Goal: Task Accomplishment & Management: Use online tool/utility

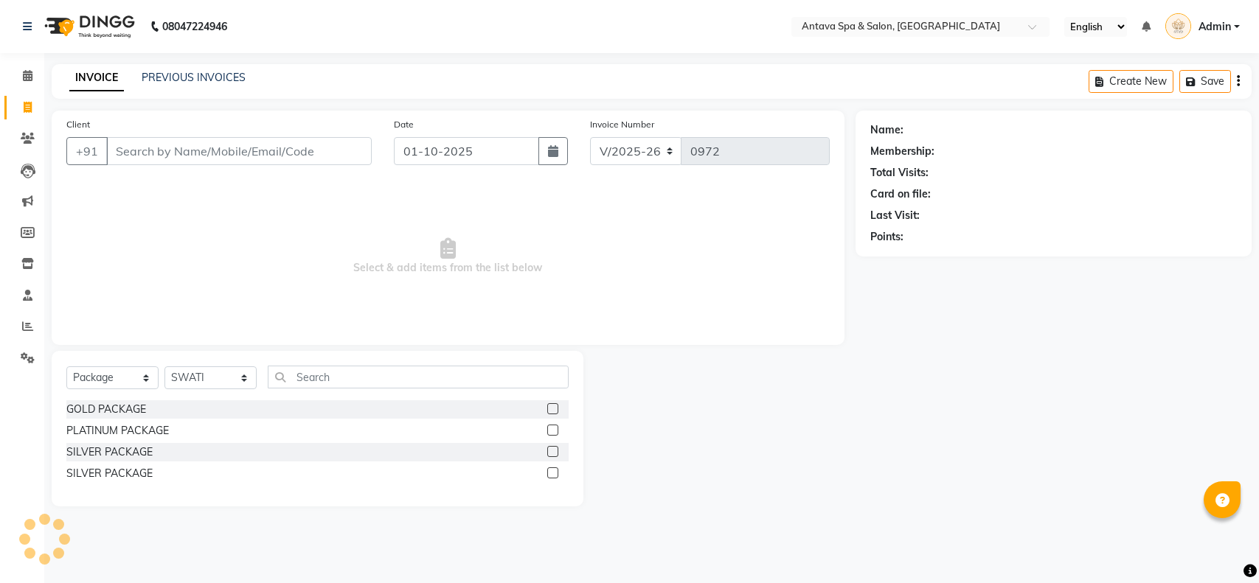
select select "5663"
select select "package"
select select "41525"
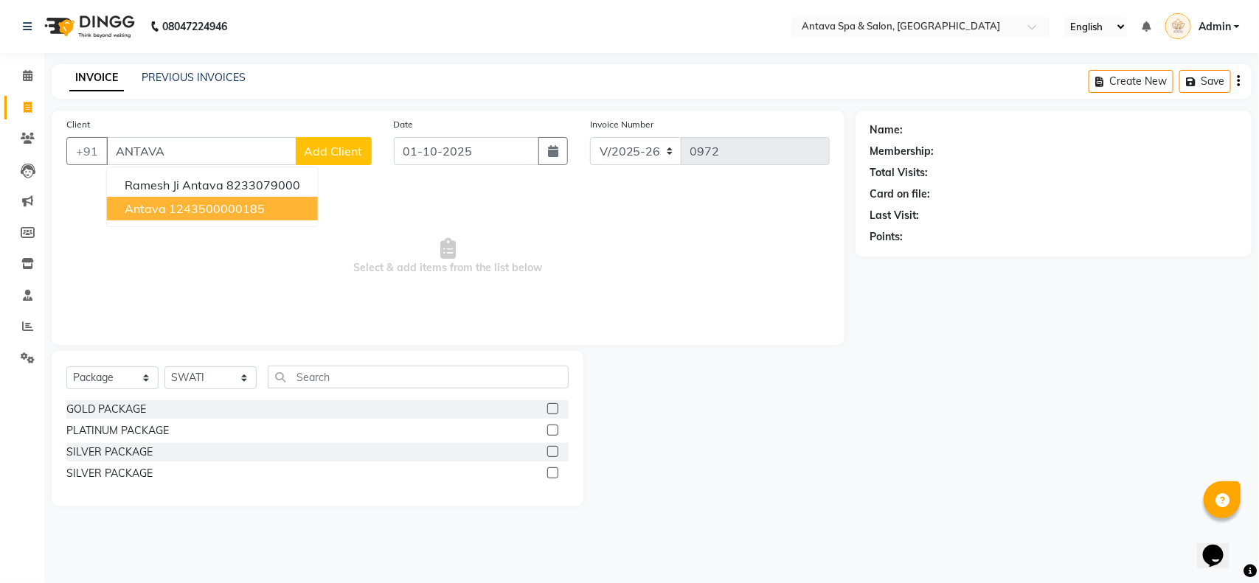
click at [182, 212] on ngb-highlight "1243500000185" at bounding box center [217, 208] width 96 height 15
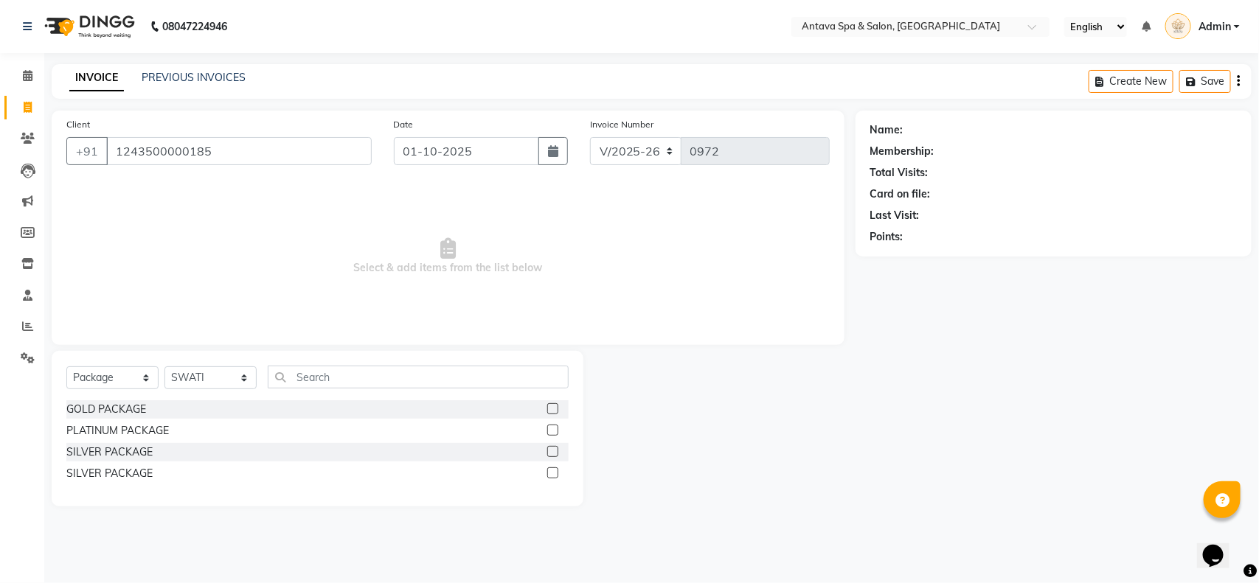
type input "1243500000185"
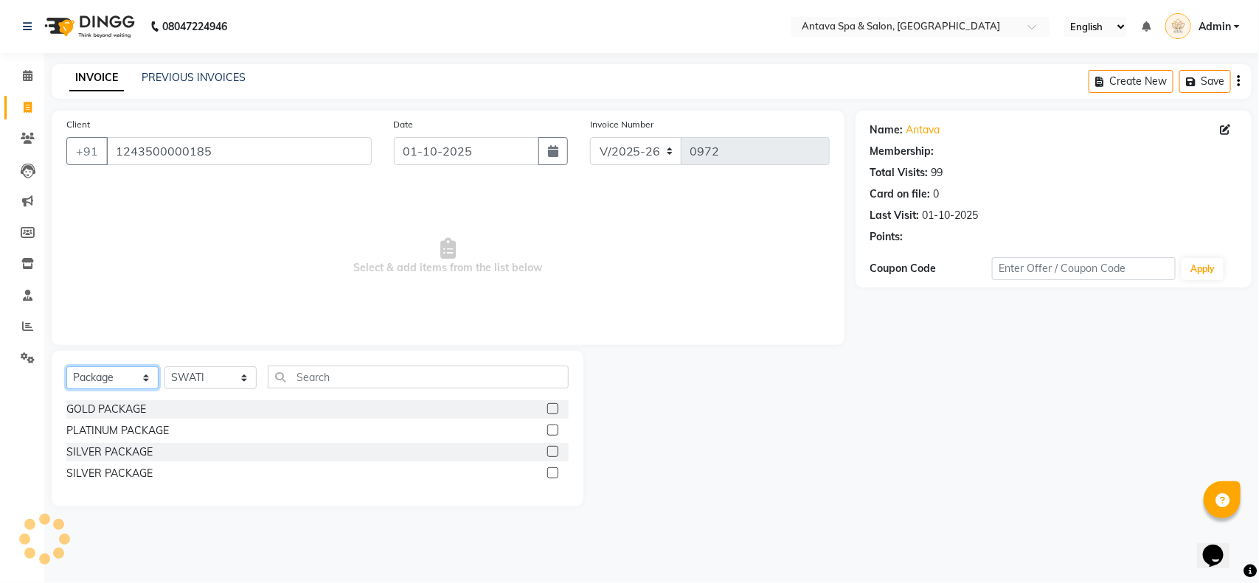
click at [97, 373] on select "Select Service Product Membership Package Voucher Prepaid Gift Card" at bounding box center [112, 377] width 92 height 23
select select "service"
click at [66, 366] on select "Select Service Product Membership Package Voucher Prepaid Gift Card" at bounding box center [112, 377] width 92 height 23
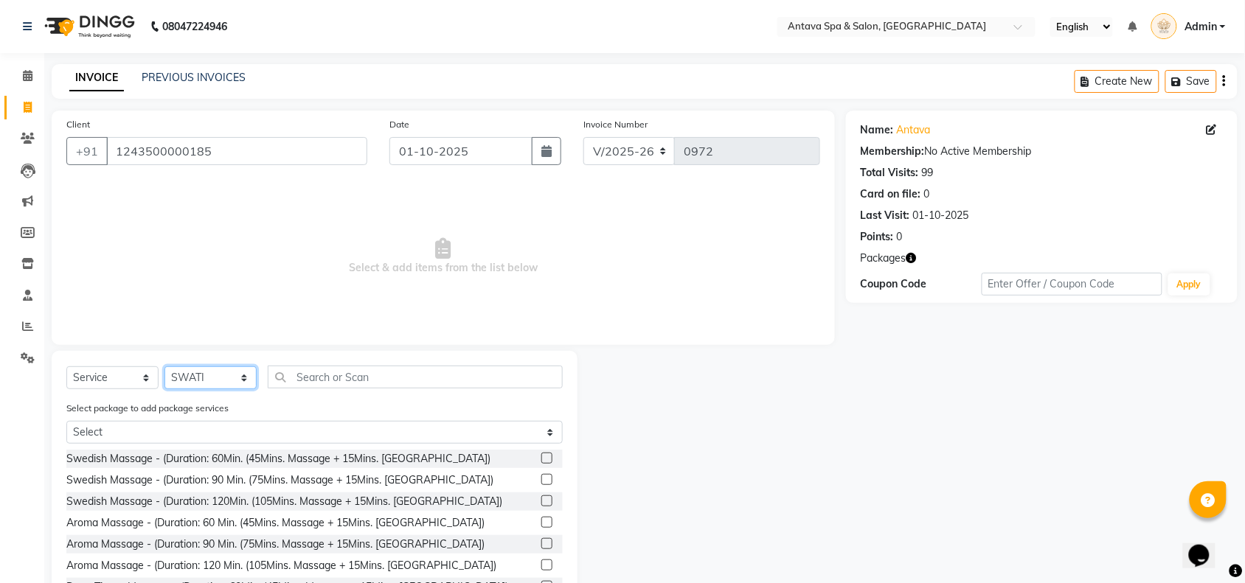
click at [218, 382] on select "Select Stylist ACHENO [PERSON_NAME] NUNU POOJA [PERSON_NAME]" at bounding box center [210, 377] width 92 height 23
click at [344, 373] on input "text" at bounding box center [415, 377] width 295 height 23
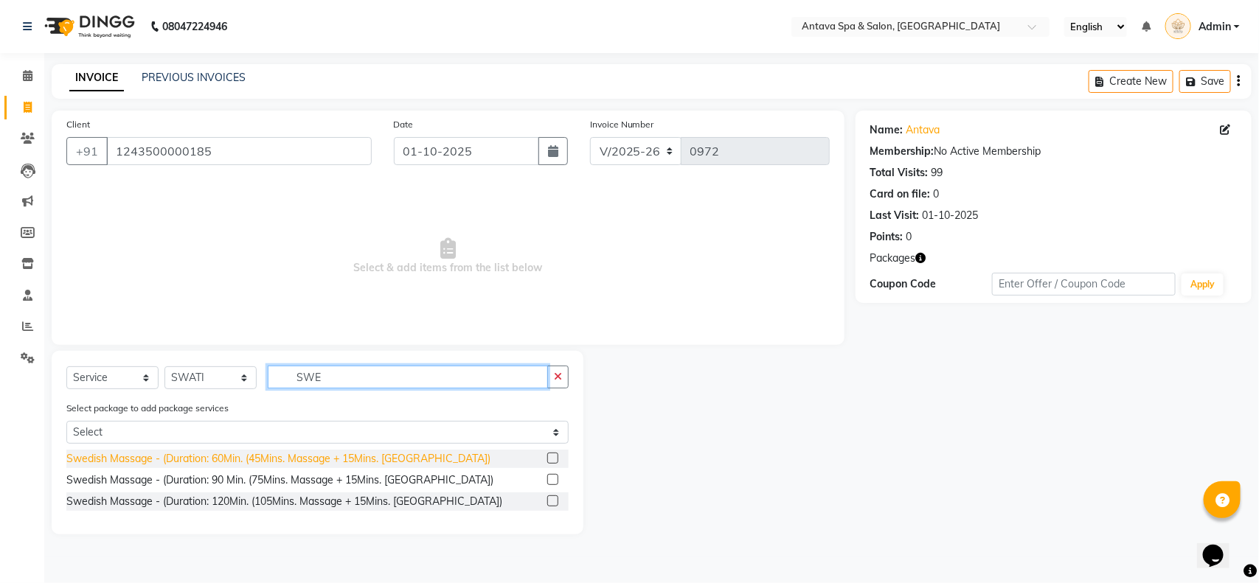
type input "SWE"
drag, startPoint x: 252, startPoint y: 458, endPoint x: 296, endPoint y: 420, distance: 58.1
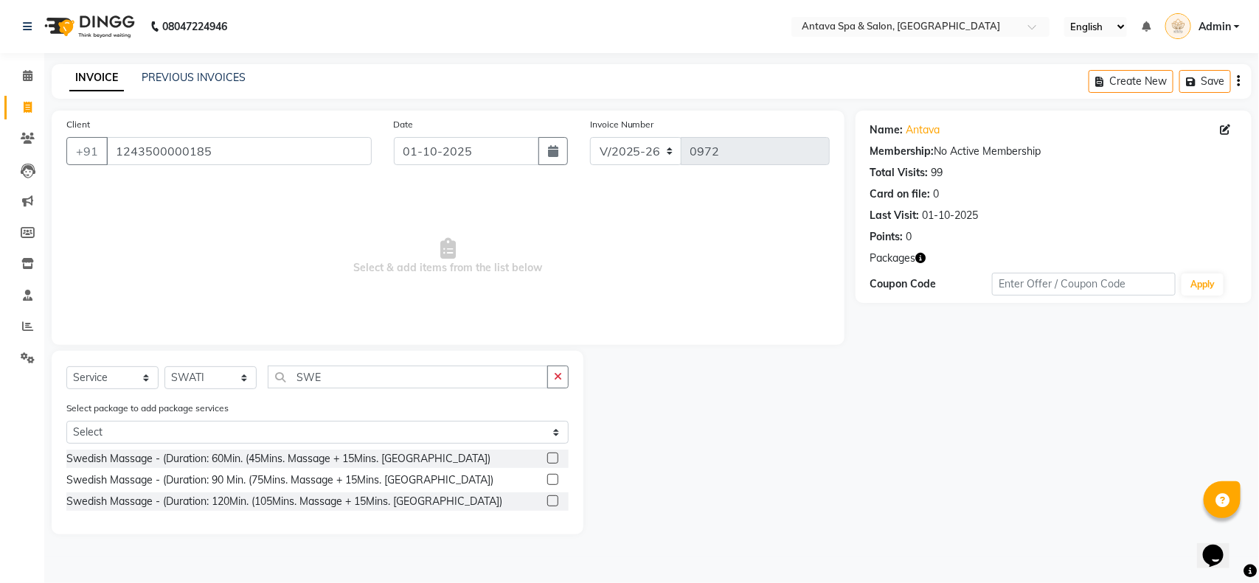
click at [252, 457] on div "Swedish Massage - (Duration: 60Min. (45Mins. Massage + 15Mins. [GEOGRAPHIC_DATA…" at bounding box center [278, 458] width 424 height 15
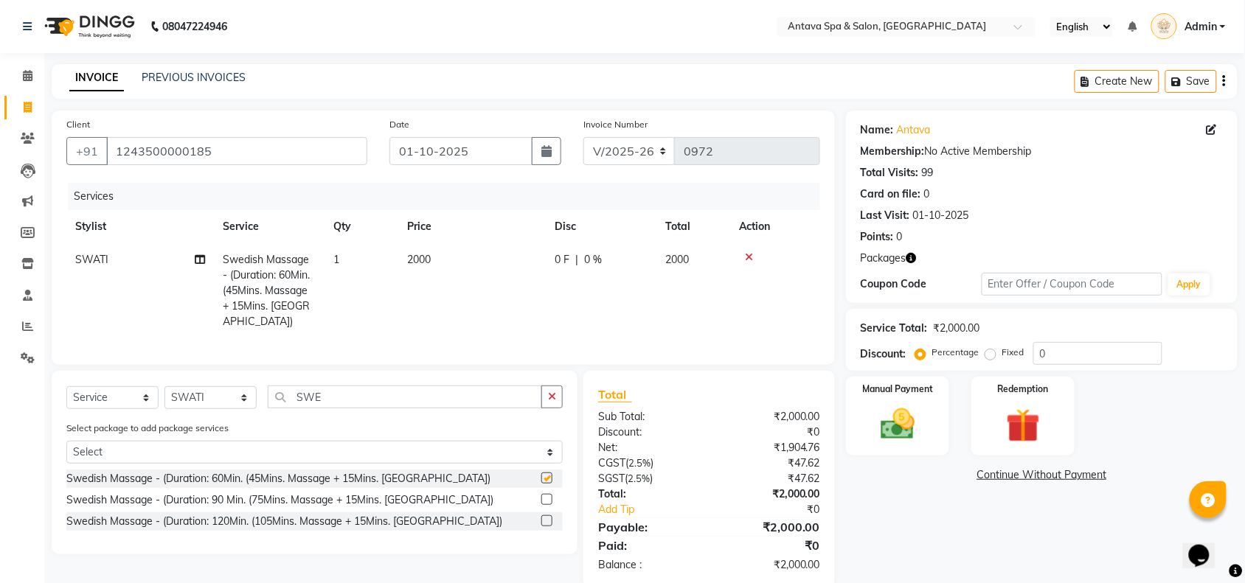
checkbox input "false"
click at [446, 281] on td "2000" at bounding box center [471, 290] width 147 height 95
select select "41525"
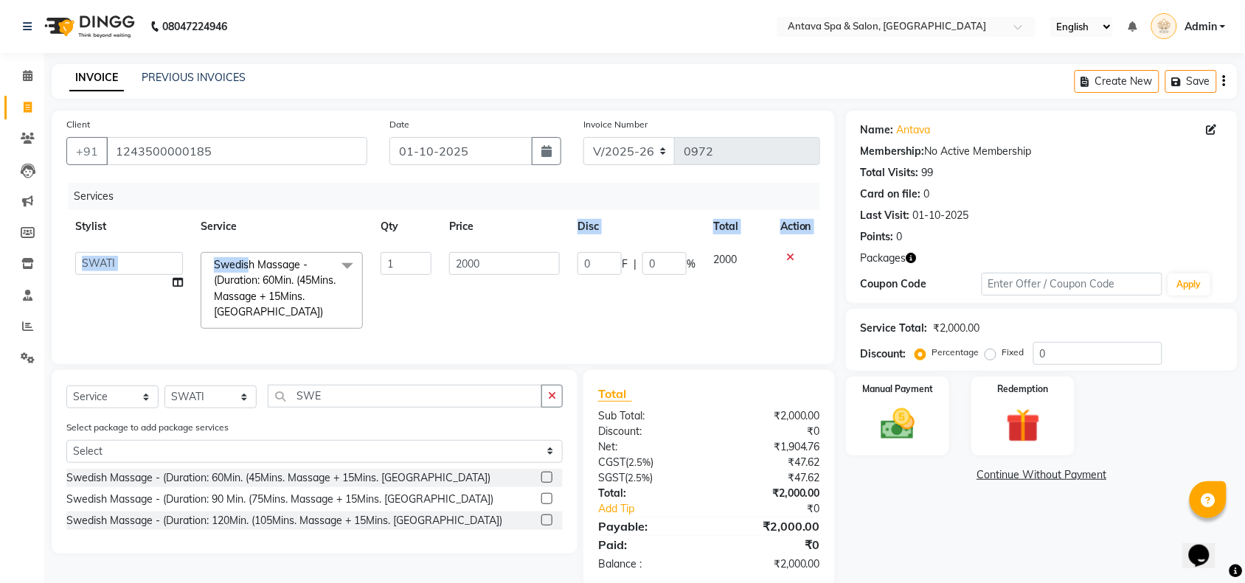
click at [251, 271] on table "Stylist Service Qty Price Disc Total Action ACHENO [PERSON_NAME] NUNU POOJA [PE…" at bounding box center [442, 274] width 753 height 128
drag, startPoint x: 481, startPoint y: 276, endPoint x: 498, endPoint y: 270, distance: 17.5
click at [488, 274] on td "2000" at bounding box center [504, 290] width 128 height 94
drag, startPoint x: 500, startPoint y: 269, endPoint x: 316, endPoint y: 266, distance: 184.3
click at [396, 269] on tr "[PERSON_NAME] NUNU POOJA [PERSON_NAME] SWATI Swedish Massage - (Duration: 60Min…" at bounding box center [442, 290] width 753 height 94
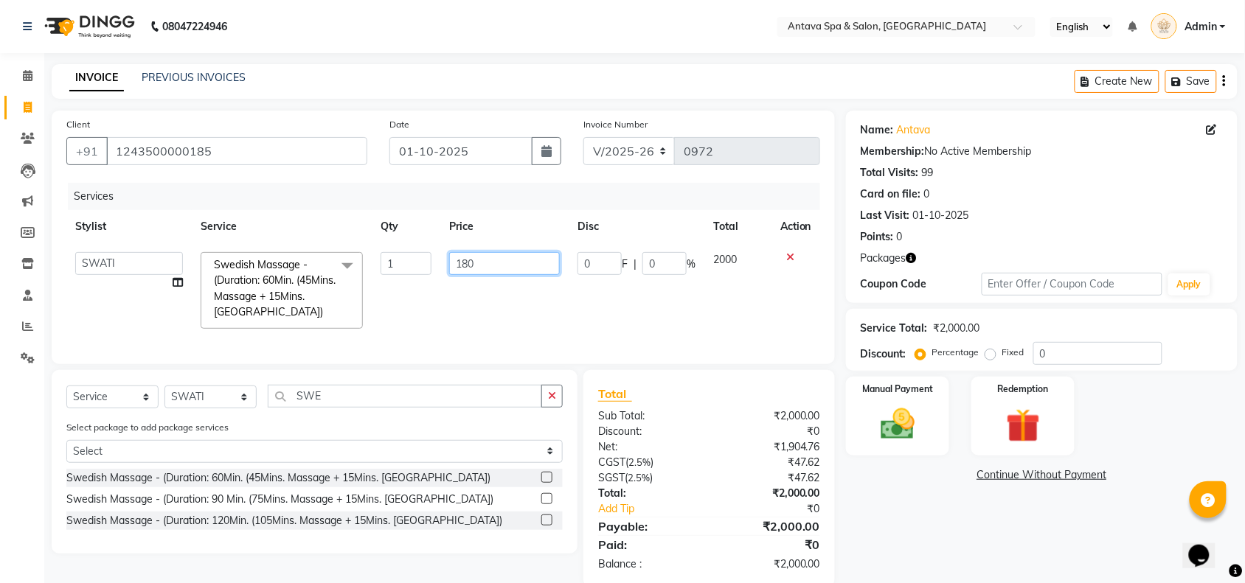
type input "1800"
click at [223, 406] on select "Select Stylist ACHENO [PERSON_NAME] NUNU POOJA [PERSON_NAME]" at bounding box center [210, 397] width 92 height 23
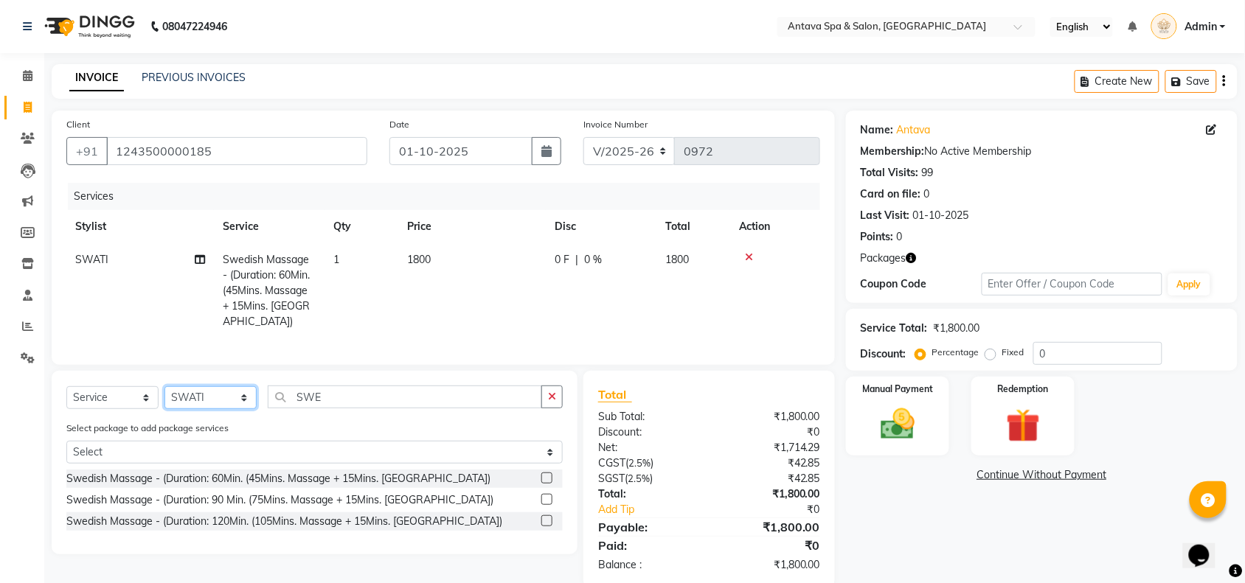
select select "38645"
click at [164, 386] on select "Select Stylist ACHENO [PERSON_NAME] NUNU POOJA [PERSON_NAME]" at bounding box center [210, 397] width 92 height 23
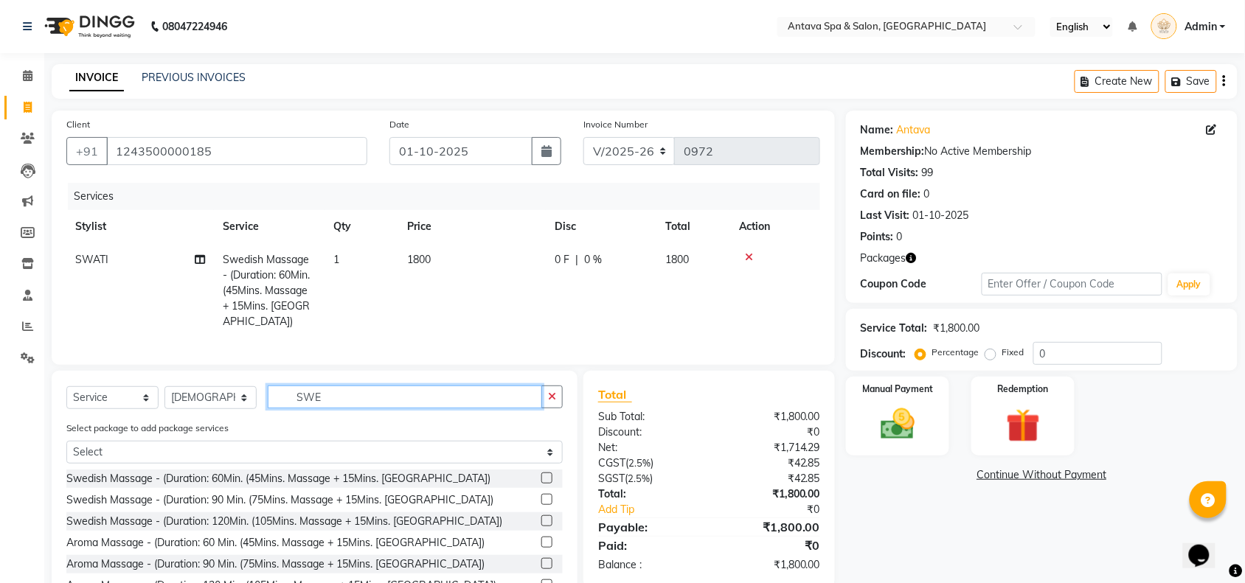
click at [137, 403] on div "Select Service Product Membership Package Voucher Prepaid Gift Card Select Styl…" at bounding box center [314, 403] width 496 height 35
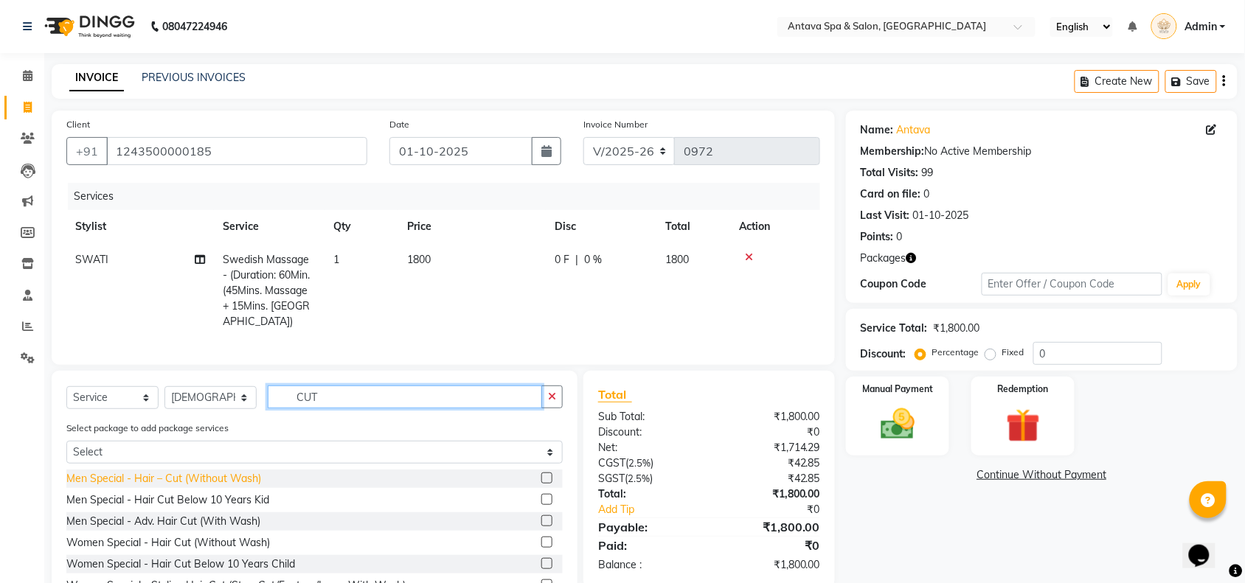
type input "CUT"
click at [126, 481] on div "Men Special - Hair – Cut (Without Wash)" at bounding box center [163, 478] width 195 height 15
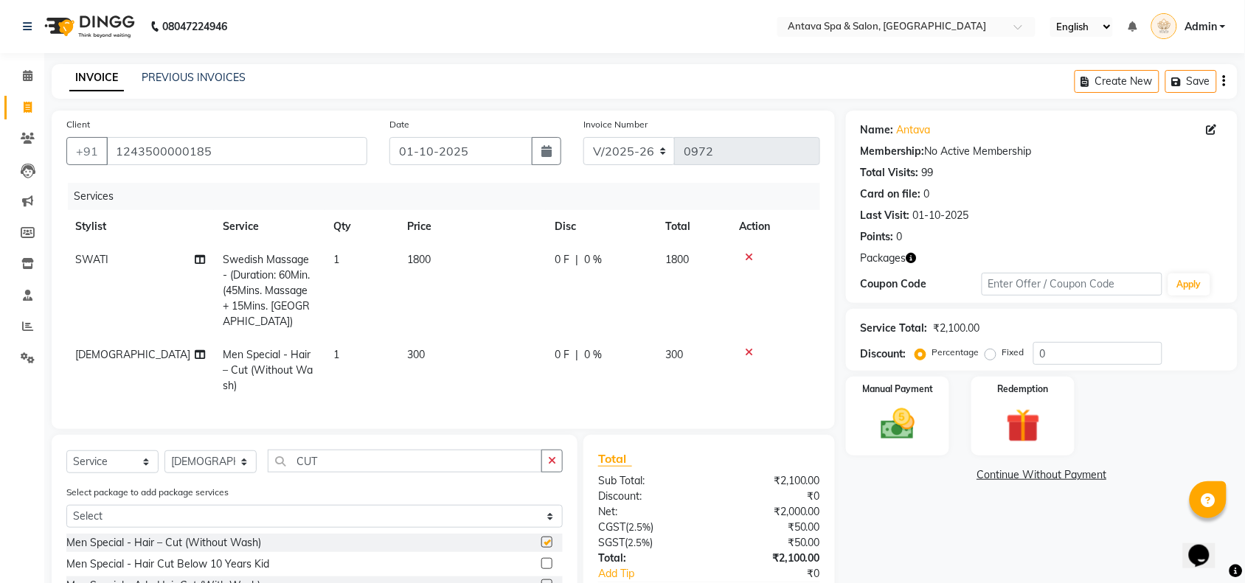
checkbox input "false"
click at [458, 338] on td "300" at bounding box center [471, 370] width 147 height 64
select select "38645"
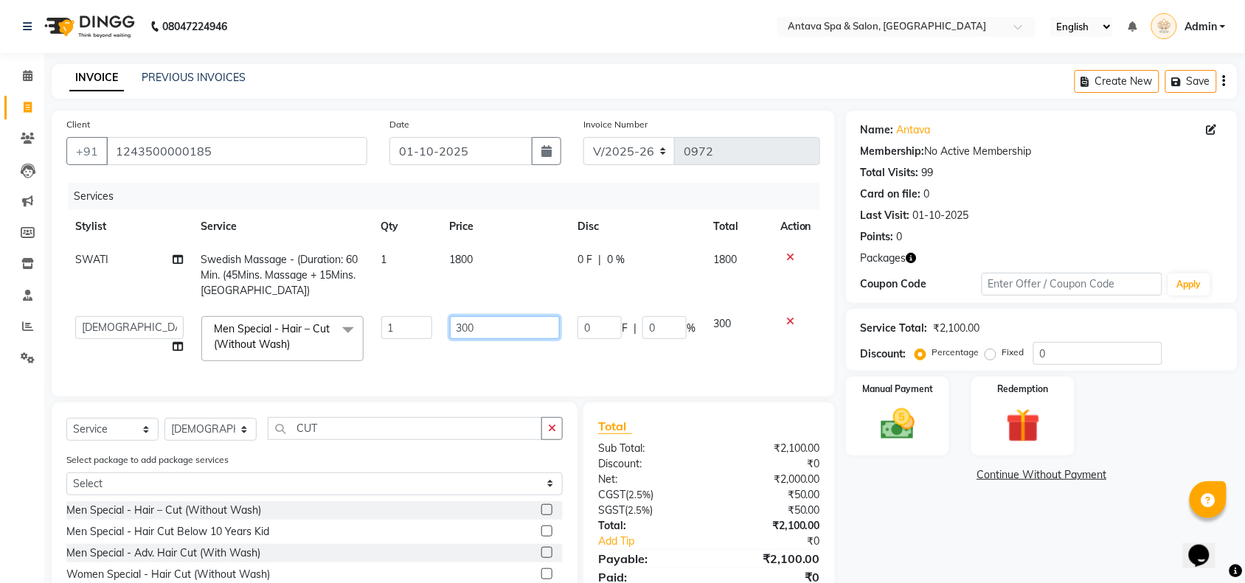
click at [285, 325] on tr "[PERSON_NAME] NUNU POOJA [PERSON_NAME] SWATI Men Special - Hair – Cut (Without …" at bounding box center [442, 338] width 753 height 63
type input "200"
click at [210, 436] on div "Select Service Product Membership Package Voucher Prepaid Gift Card Select Styl…" at bounding box center [315, 536] width 526 height 267
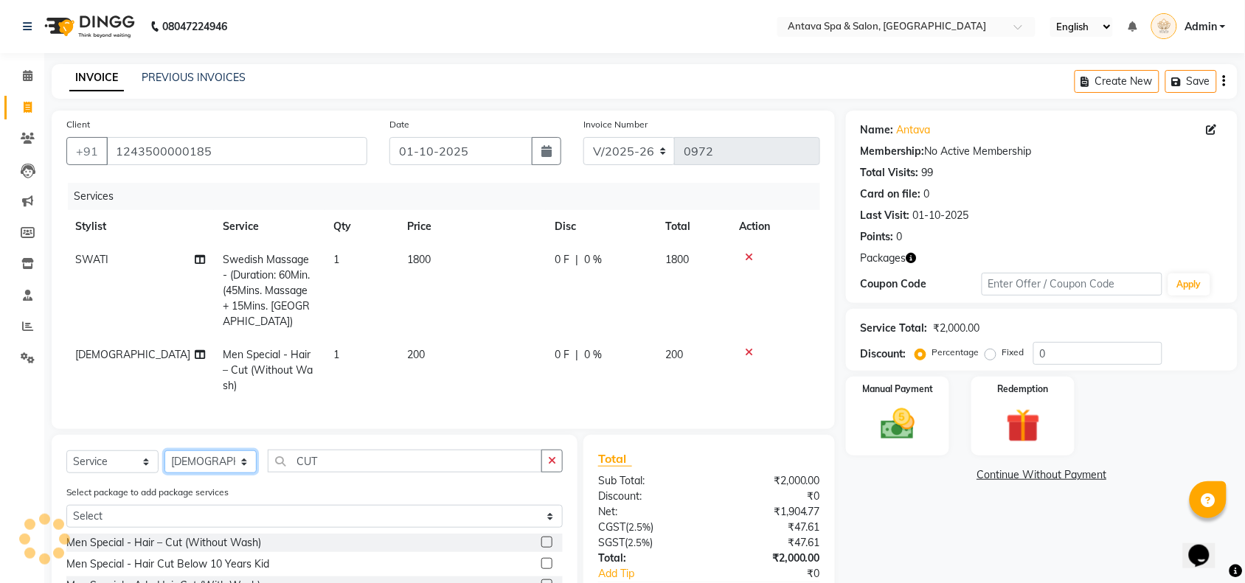
select select "87741"
click at [164, 450] on select "Select Stylist ACHENO [PERSON_NAME] NUNU POOJA [PERSON_NAME]" at bounding box center [210, 461] width 92 height 23
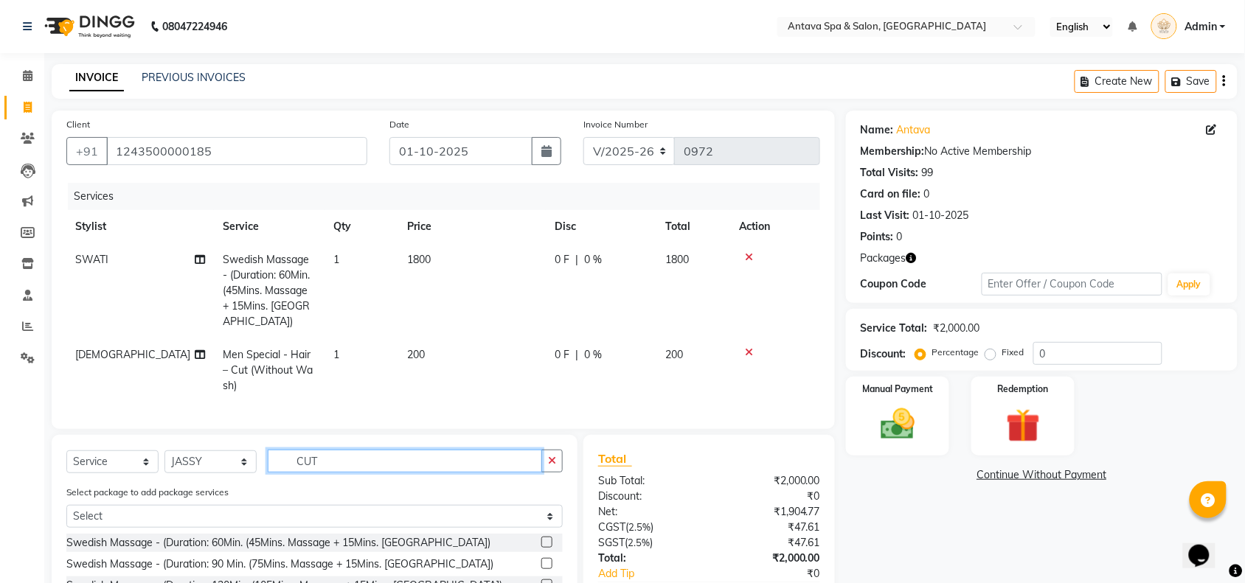
drag, startPoint x: 355, startPoint y: 466, endPoint x: 58, endPoint y: 478, distance: 297.4
click at [85, 469] on div "Select Service Product Membership Package Voucher Prepaid Gift Card Select Styl…" at bounding box center [314, 467] width 496 height 35
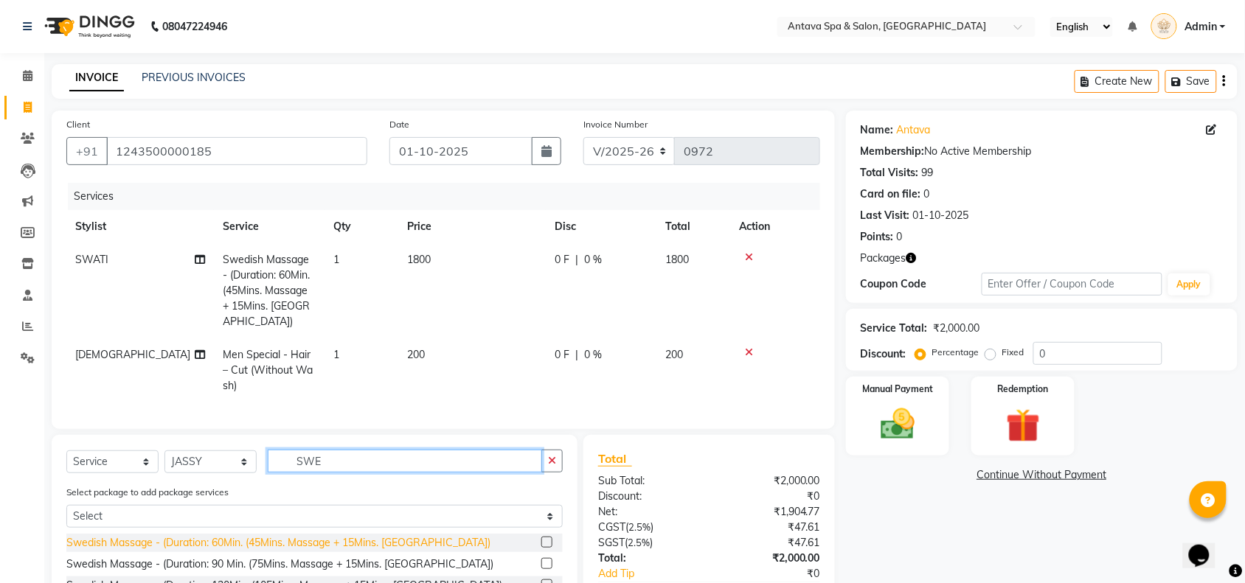
type input "SWE"
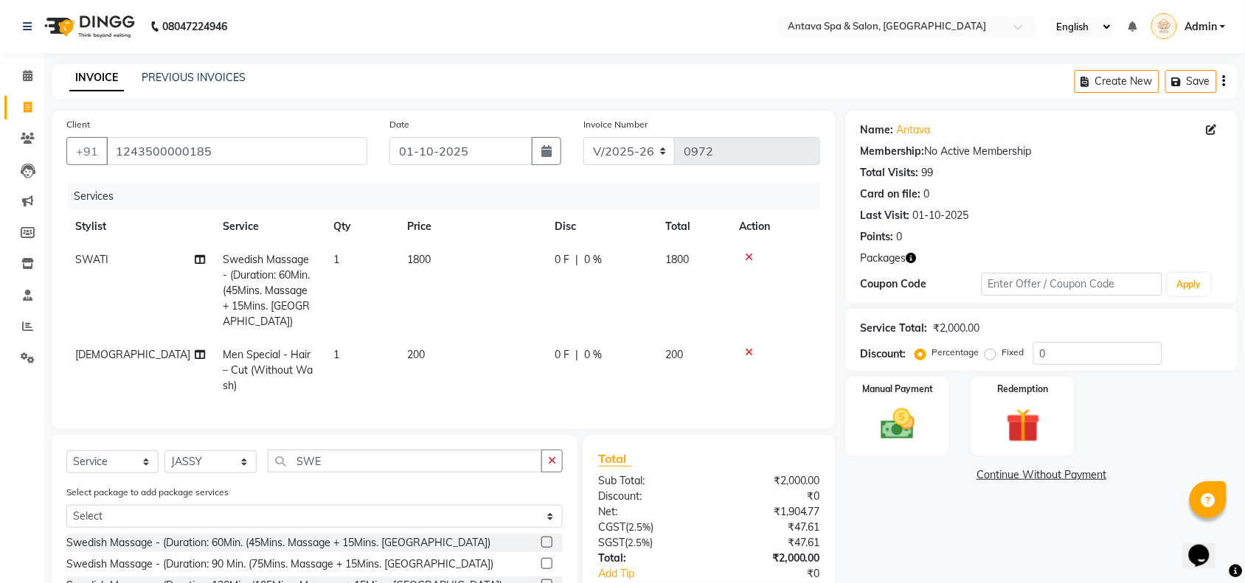
drag, startPoint x: 119, startPoint y: 537, endPoint x: 267, endPoint y: 469, distance: 163.0
click at [120, 537] on div "Swedish Massage - (Duration: 60Min. (45Mins. Massage + 15Mins. [GEOGRAPHIC_DATA…" at bounding box center [278, 542] width 424 height 15
checkbox input "false"
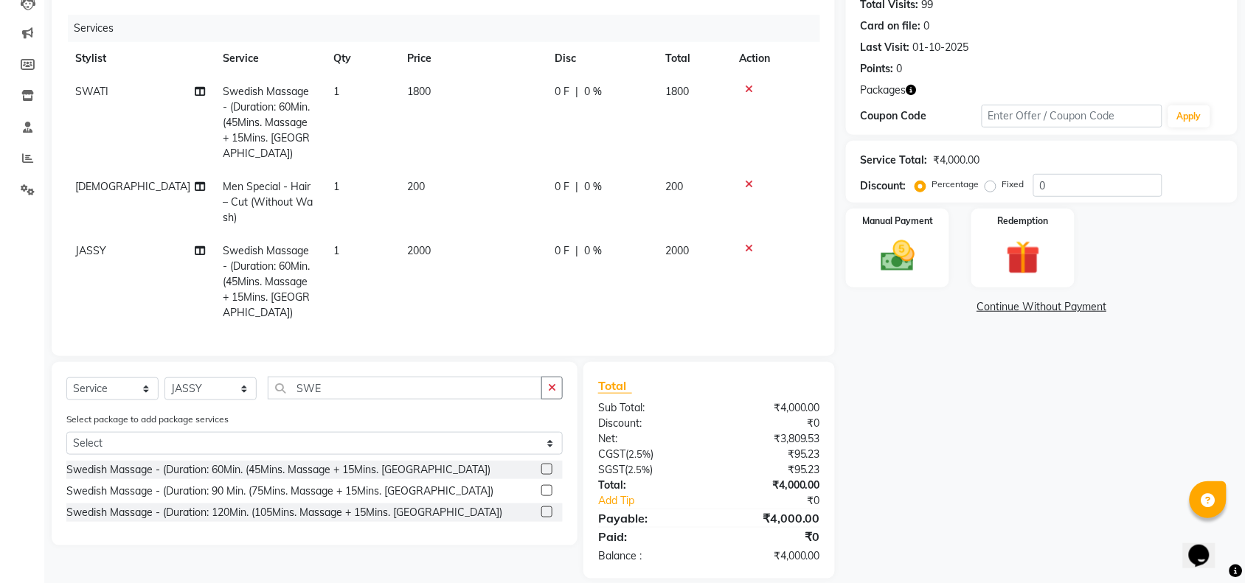
click at [495, 246] on td "2000" at bounding box center [471, 281] width 147 height 95
select select "87741"
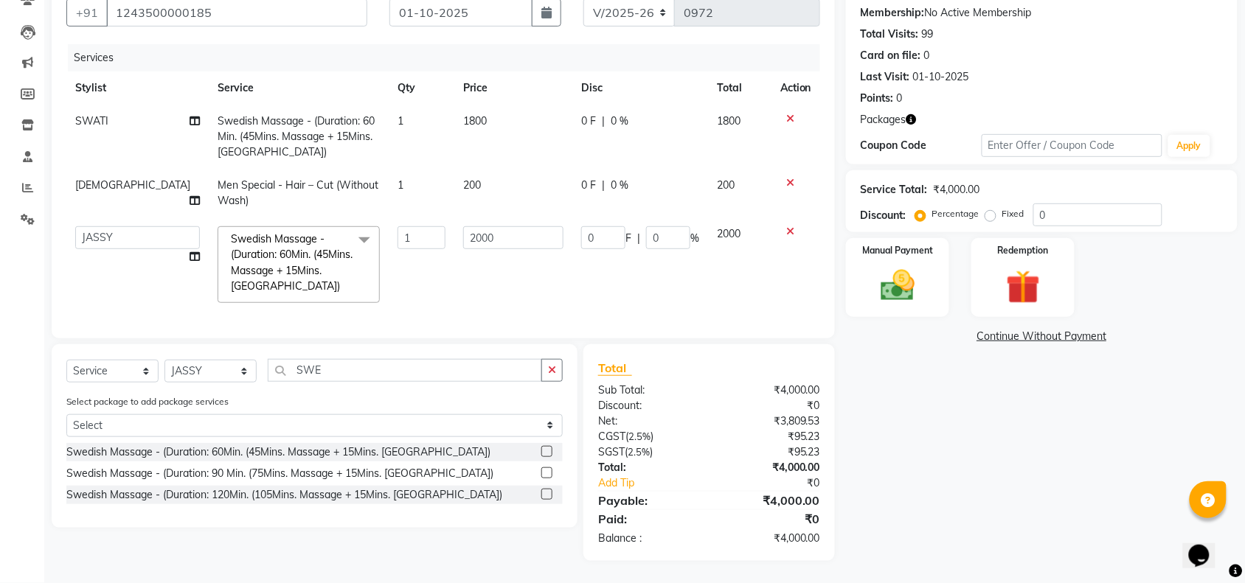
scroll to position [152, 0]
drag, startPoint x: 507, startPoint y: 240, endPoint x: 333, endPoint y: 236, distance: 173.3
click at [396, 229] on tr "[PERSON_NAME] NUNU POOJA [PERSON_NAME] SWATI Swedish Massage - (Duration: 60Min…" at bounding box center [442, 264] width 753 height 94
type input "1500"
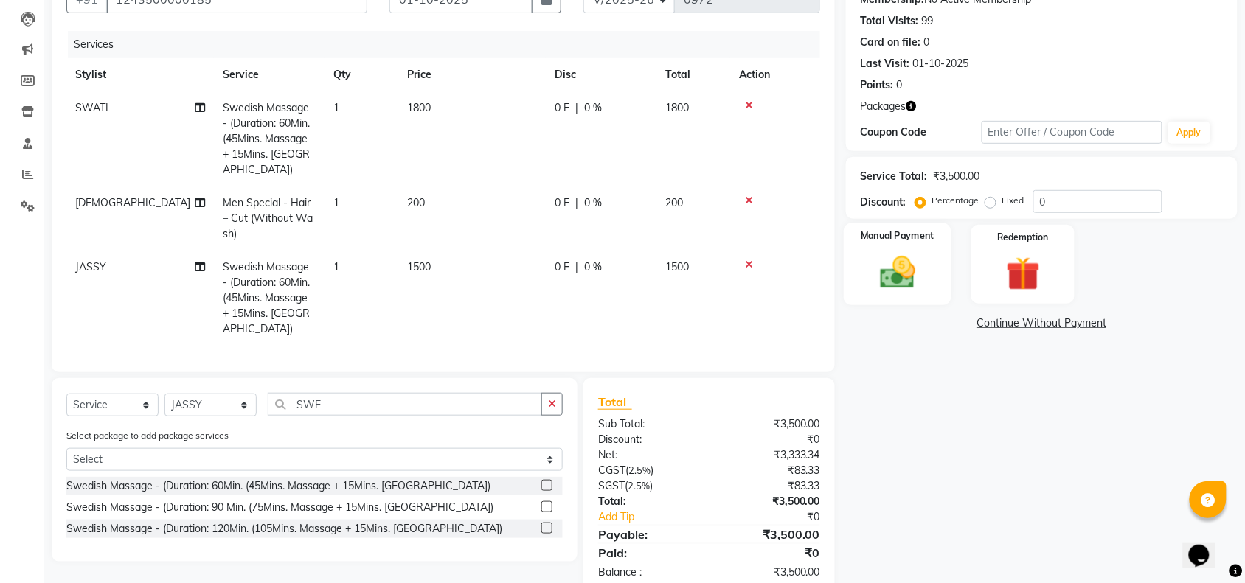
drag, startPoint x: 846, startPoint y: 262, endPoint x: 859, endPoint y: 262, distance: 12.6
click at [849, 262] on div "Manual Payment" at bounding box center [897, 264] width 108 height 83
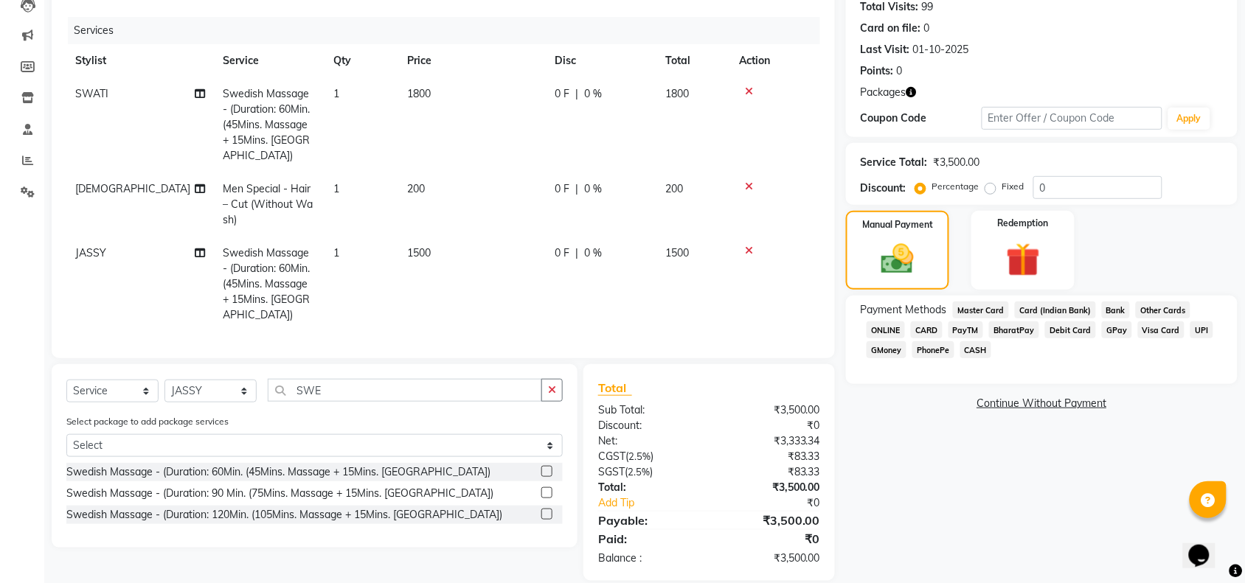
scroll to position [168, 0]
click at [992, 347] on div "Payment Methods Master Card Card (Indian Bank) Bank Other Cards ONLINE CARD Pay…" at bounding box center [1041, 329] width 362 height 60
click at [978, 343] on span "CASH" at bounding box center [976, 347] width 32 height 17
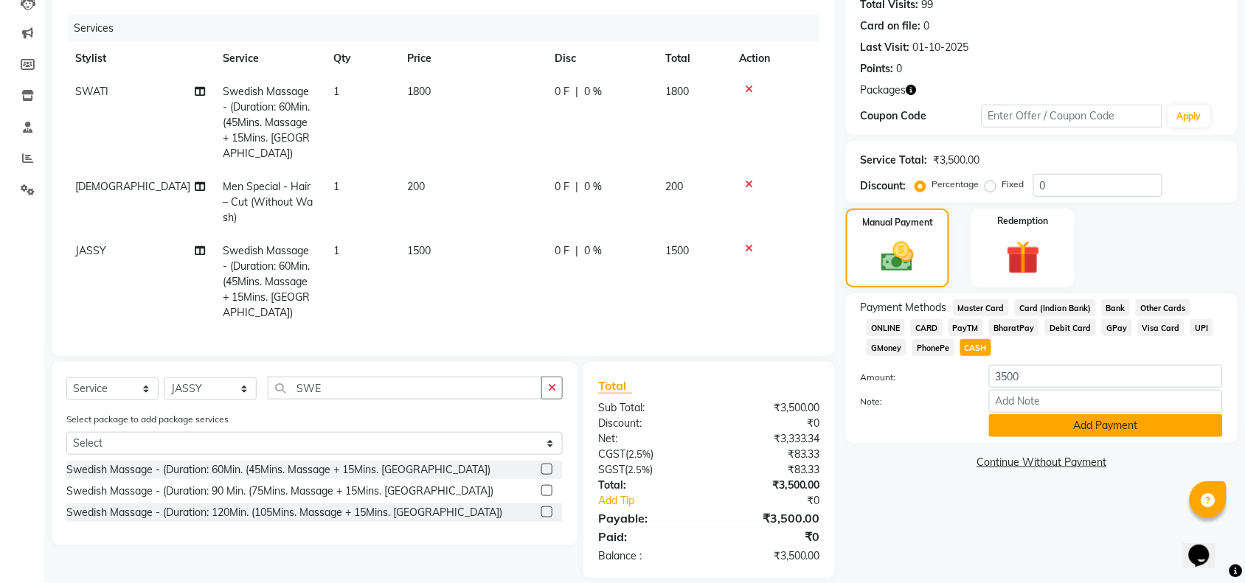
click at [1044, 422] on button "Add Payment" at bounding box center [1106, 425] width 234 height 23
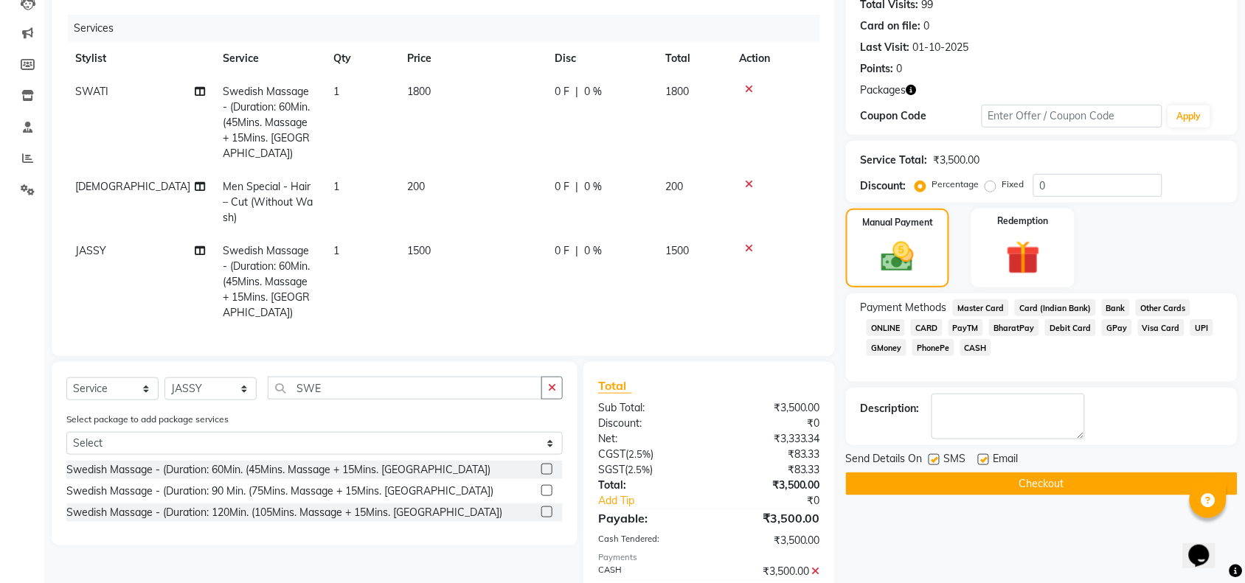
click at [941, 458] on div "SMS" at bounding box center [952, 460] width 49 height 18
click at [942, 462] on div "SMS" at bounding box center [952, 460] width 49 height 18
click at [986, 456] on label at bounding box center [983, 459] width 11 height 11
click at [986, 456] on input "checkbox" at bounding box center [983, 461] width 10 height 10
checkbox input "false"
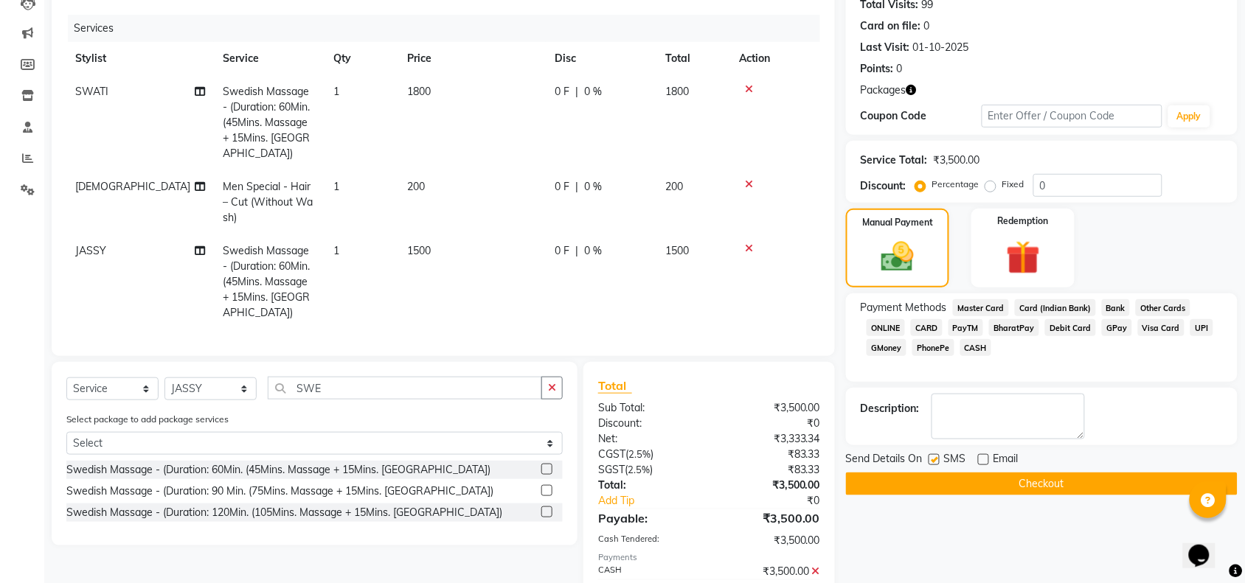
click at [981, 481] on button "Checkout" at bounding box center [1041, 484] width 391 height 23
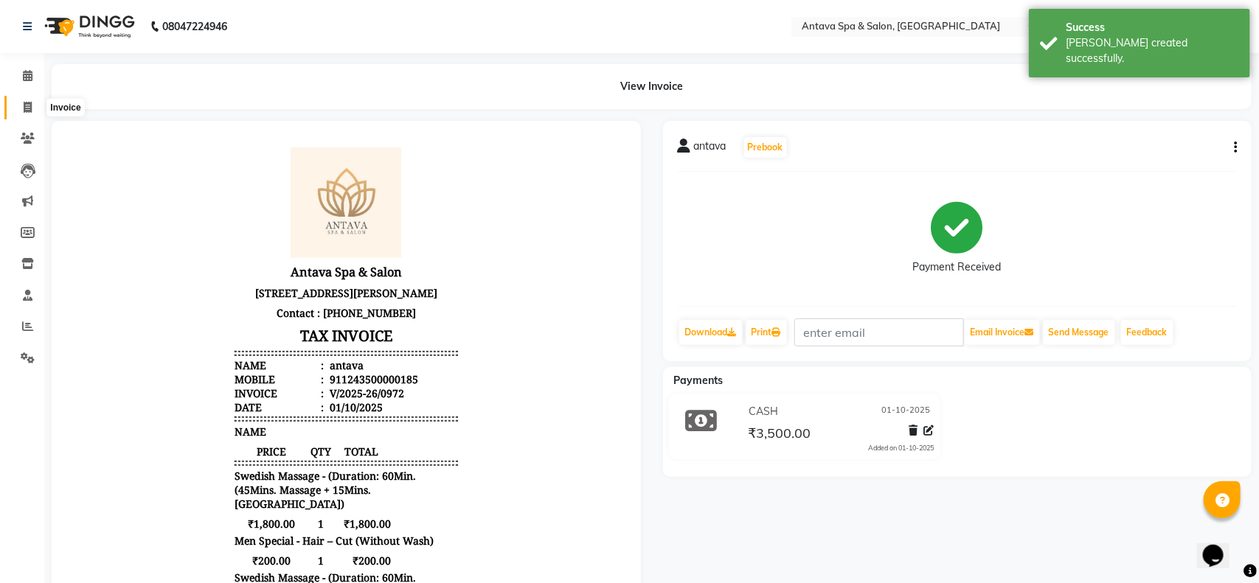
click at [15, 113] on span at bounding box center [28, 108] width 26 height 17
select select "service"
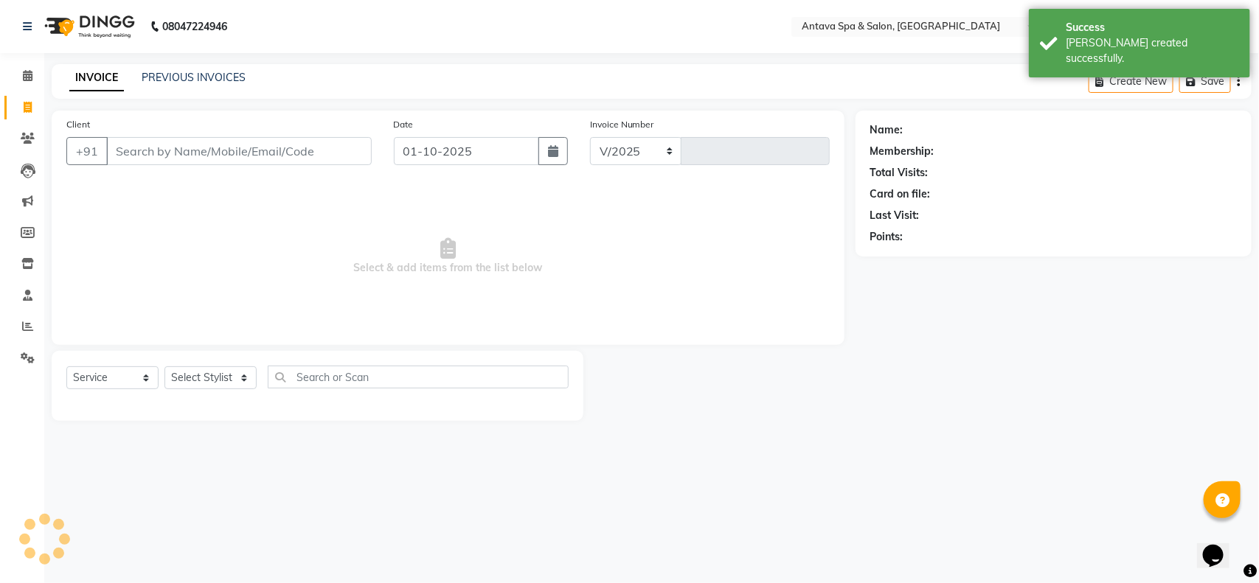
select select "5663"
type input "0973"
click at [185, 81] on link "PREVIOUS INVOICES" at bounding box center [194, 77] width 104 height 13
